Goal: Register for event/course

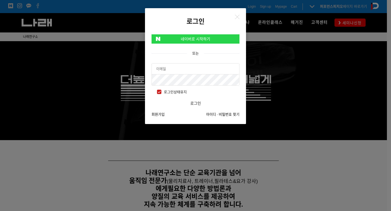
type input "[EMAIL_ADDRESS][DOMAIN_NAME]"
click at [189, 40] on link "네이버로 시작하기" at bounding box center [196, 38] width 88 height 9
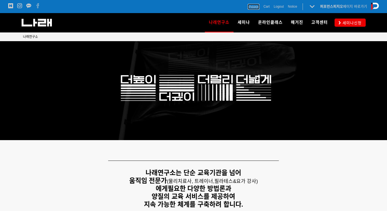
click at [256, 7] on span "Mypage" at bounding box center [254, 6] width 12 height 5
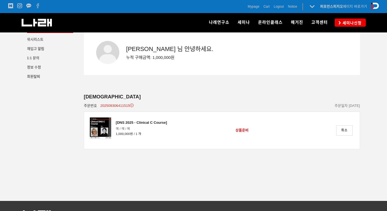
scroll to position [27, 0]
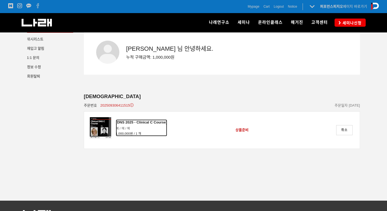
click at [151, 125] on div "[DNS 2025 - Clinical C Course]" at bounding box center [141, 123] width 51 height 6
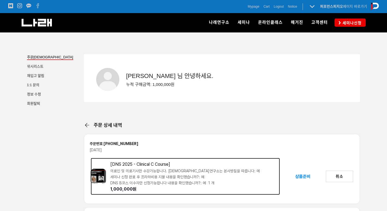
click at [131, 167] on div "[DNS 2025 - Clinical C Course]" at bounding box center [195, 165] width 170 height 6
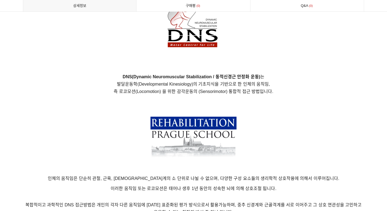
scroll to position [546, 0]
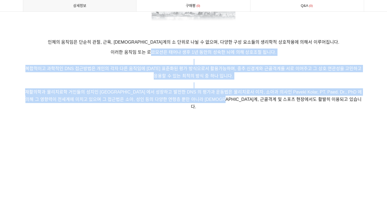
drag, startPoint x: 152, startPoint y: 53, endPoint x: 248, endPoint y: 101, distance: 107.2
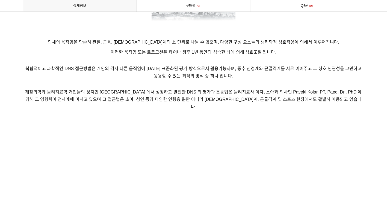
drag, startPoint x: 248, startPoint y: 101, endPoint x: 276, endPoint y: 107, distance: 28.8
click at [276, 107] on p "재활의학과 물리치료학 거인들의 성지인 [GEOGRAPHIC_DATA] 에서 성장하고 발전한 DNS 의 평가과 운동법은 물리치료사 이자, 소아과…" at bounding box center [194, 100] width 342 height 34
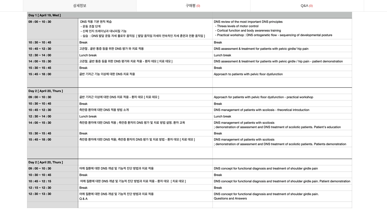
click at [132, 110] on img at bounding box center [194, 106] width 342 height 215
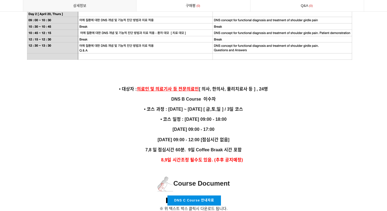
scroll to position [1366, 0]
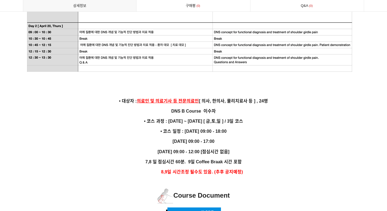
drag, startPoint x: 171, startPoint y: 117, endPoint x: 263, endPoint y: 147, distance: 96.7
drag, startPoint x: 263, startPoint y: 147, endPoint x: 274, endPoint y: 149, distance: 11.3
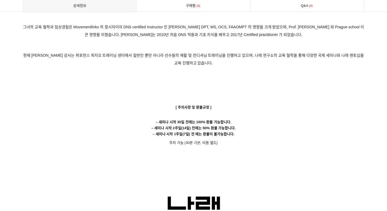
scroll to position [3524, 0]
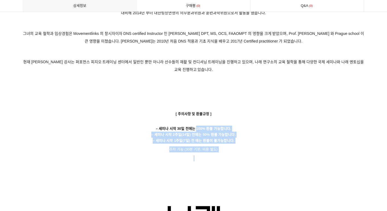
drag, startPoint x: 196, startPoint y: 106, endPoint x: 225, endPoint y: 141, distance: 45.1
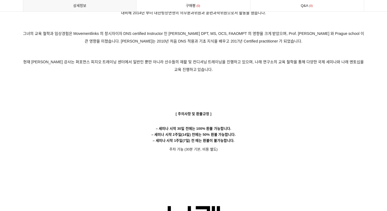
drag, startPoint x: 225, startPoint y: 141, endPoint x: 251, endPoint y: 145, distance: 26.6
click at [251, 164] on p at bounding box center [194, 214] width 342 height 101
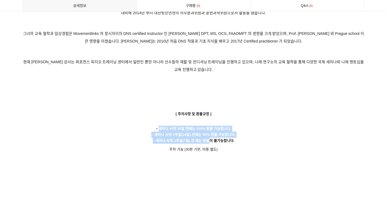
drag, startPoint x: 207, startPoint y: 120, endPoint x: 159, endPoint y: 105, distance: 50.6
click at [159, 120] on p "– 세미나 시작 30일 전에는 100% 환불 가능합니다. – 세미나 시작 2주일(14일) 전에는 50% 환불 가능합니다. – 세미나 시작 1주…" at bounding box center [194, 132] width 342 height 24
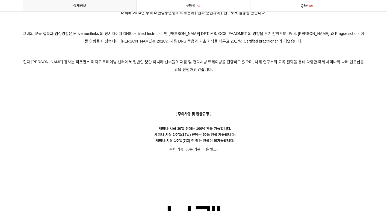
drag, startPoint x: 159, startPoint y: 105, endPoint x: 263, endPoint y: 140, distance: 109.8
click at [263, 156] on p at bounding box center [194, 159] width 342 height 6
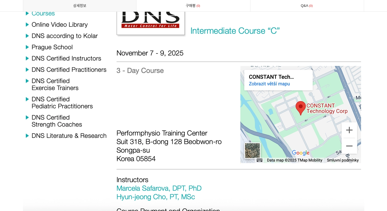
drag, startPoint x: 304, startPoint y: 163, endPoint x: 195, endPoint y: 31, distance: 170.8
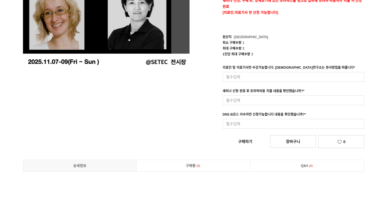
scroll to position [0, 0]
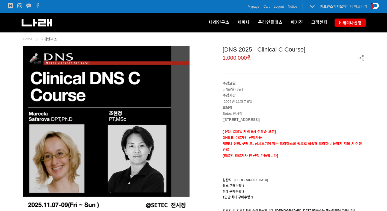
drag, startPoint x: 350, startPoint y: 118, endPoint x: 284, endPoint y: 14, distance: 122.8
